Goal: Find specific page/section: Find specific page/section

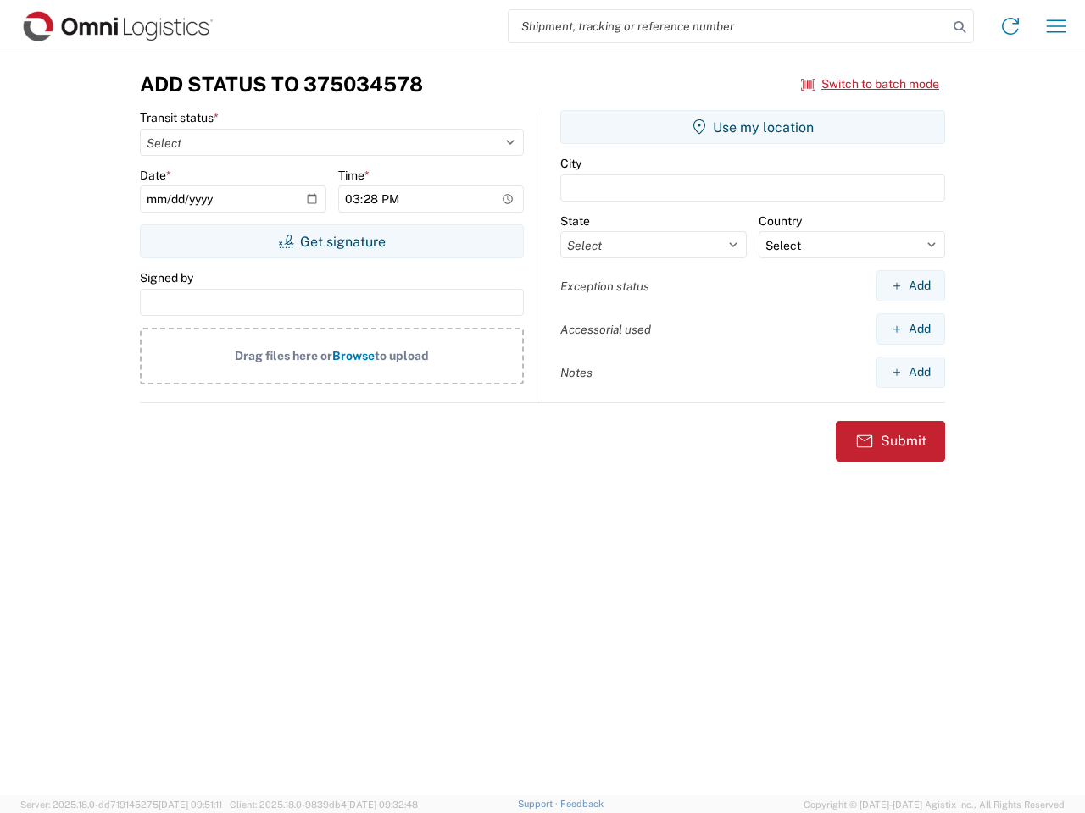
click at [728, 26] on input "search" at bounding box center [727, 26] width 439 height 32
click at [959, 27] on icon at bounding box center [959, 27] width 24 height 24
click at [1010, 26] on icon at bounding box center [1009, 26] width 27 height 27
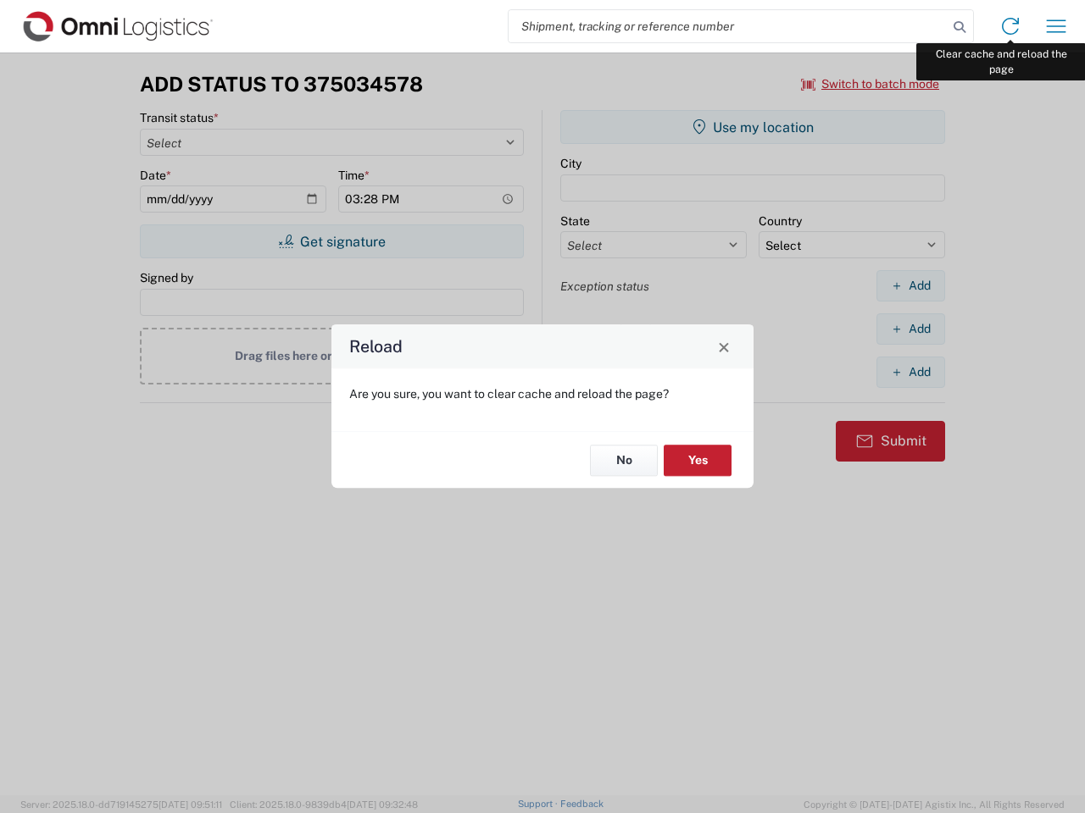
click at [1056, 26] on div "Reload Are you sure, you want to clear cache and reload the page? No Yes" at bounding box center [542, 406] width 1085 height 813
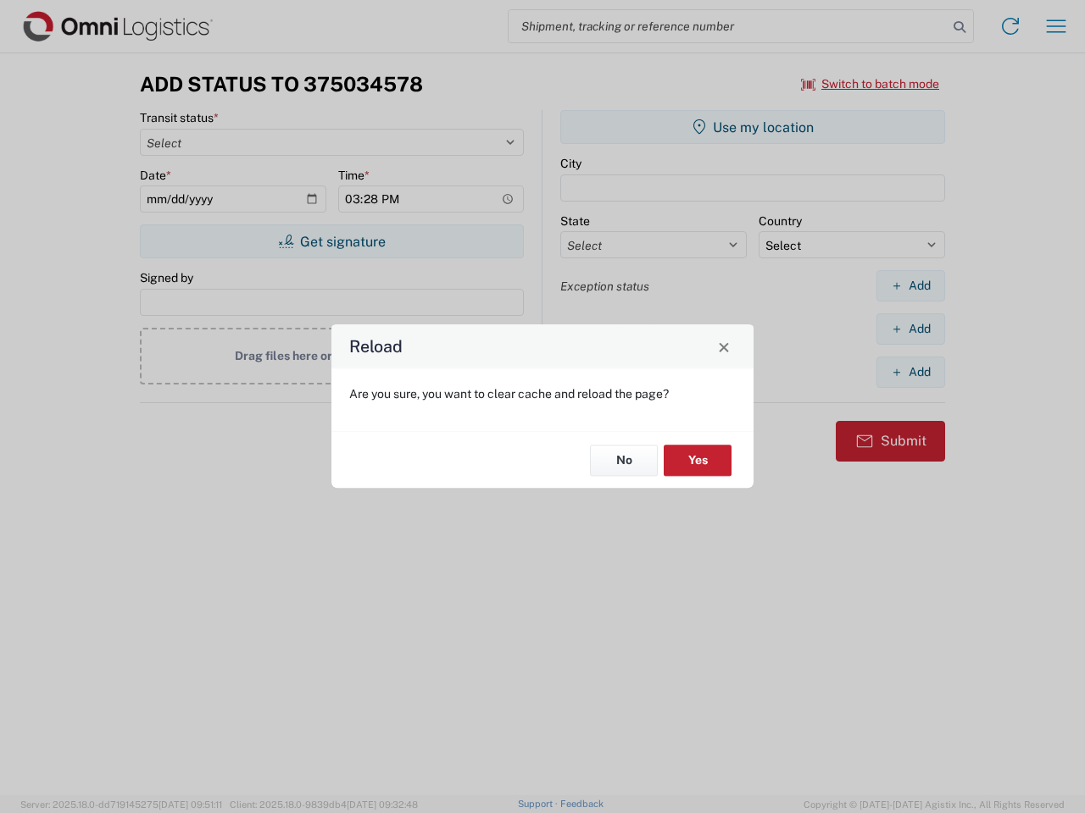
click at [870, 84] on div "Reload Are you sure, you want to clear cache and reload the page? No Yes" at bounding box center [542, 406] width 1085 height 813
click at [331, 241] on div "Reload Are you sure, you want to clear cache and reload the page? No Yes" at bounding box center [542, 406] width 1085 height 813
click at [752, 127] on div "Reload Are you sure, you want to clear cache and reload the page? No Yes" at bounding box center [542, 406] width 1085 height 813
click at [910, 286] on div "Reload Are you sure, you want to clear cache and reload the page? No Yes" at bounding box center [542, 406] width 1085 height 813
click at [910, 329] on div "Reload Are you sure, you want to clear cache and reload the page? No Yes" at bounding box center [542, 406] width 1085 height 813
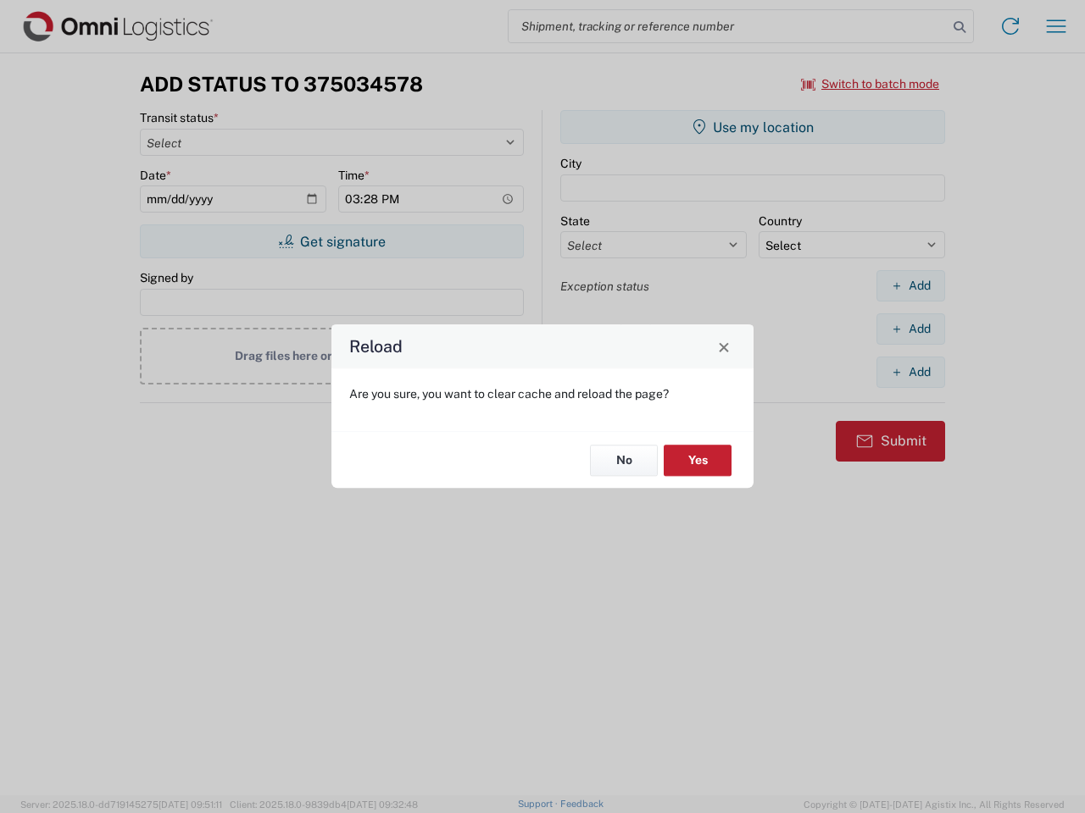
click at [910, 372] on div "Reload Are you sure, you want to clear cache and reload the page? No Yes" at bounding box center [542, 406] width 1085 height 813
